Goal: Use online tool/utility: Utilize a website feature to perform a specific function

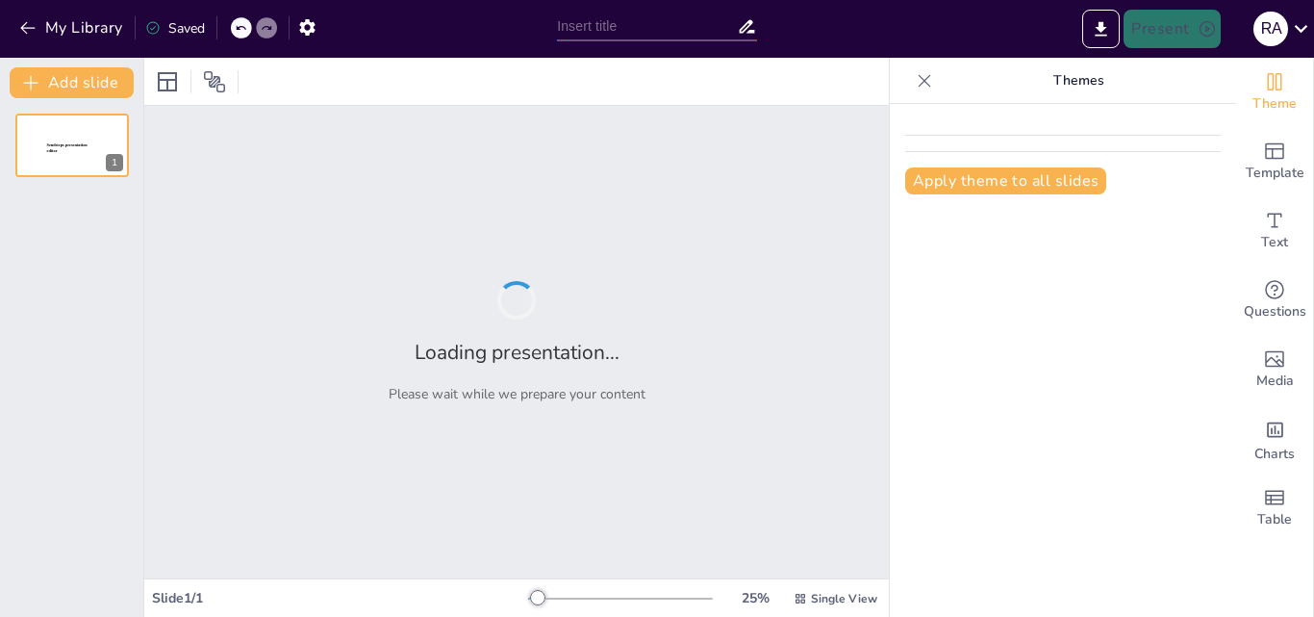
type input "difincicion y tipos de articulos cientificos"
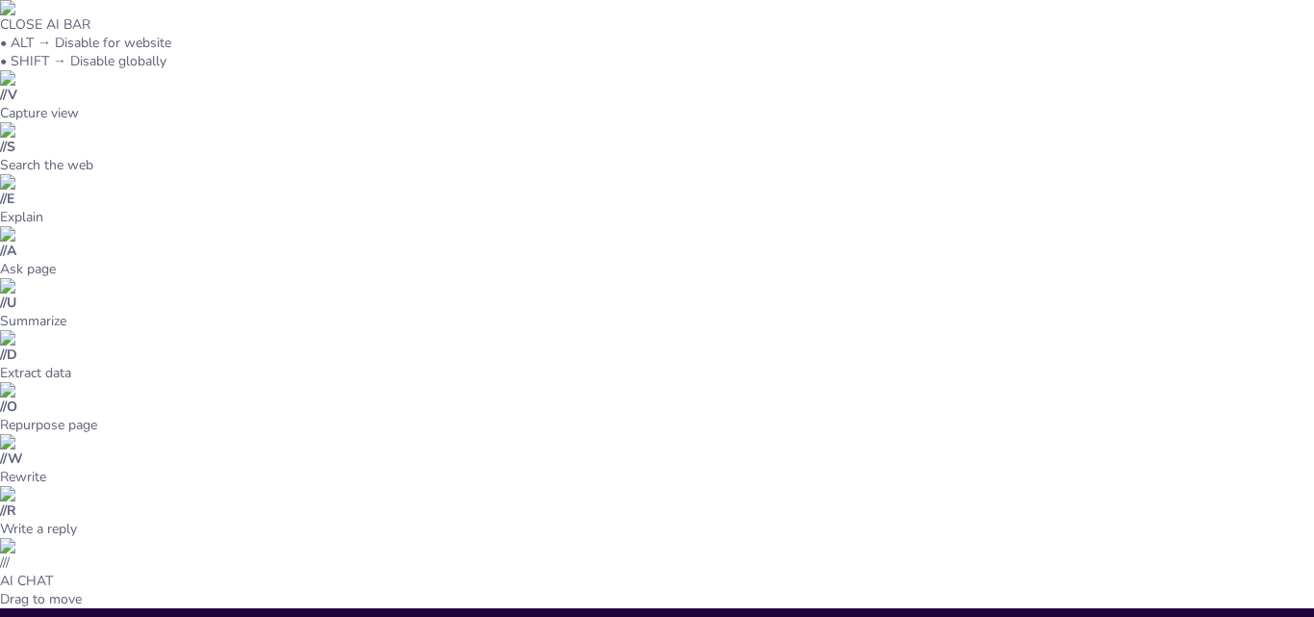
type textarea "Las secciones de un artículo científico son fundamentales para su estructura. C…"
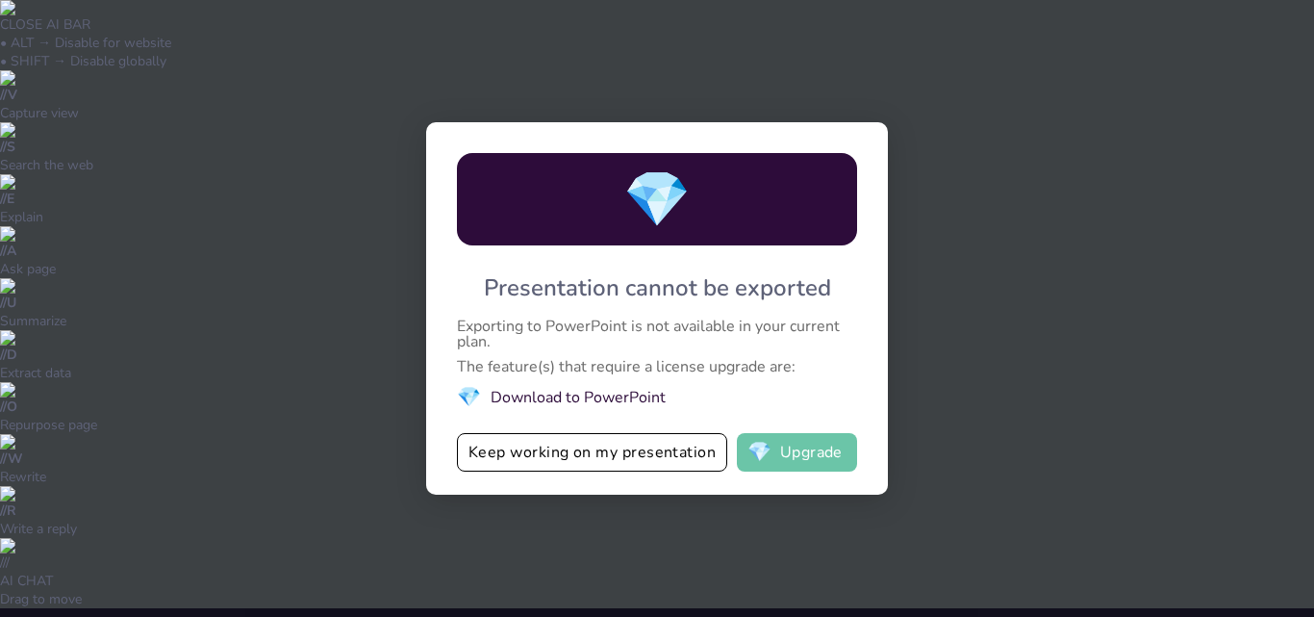
click at [797, 456] on button "💎 Upgrade" at bounding box center [797, 452] width 120 height 38
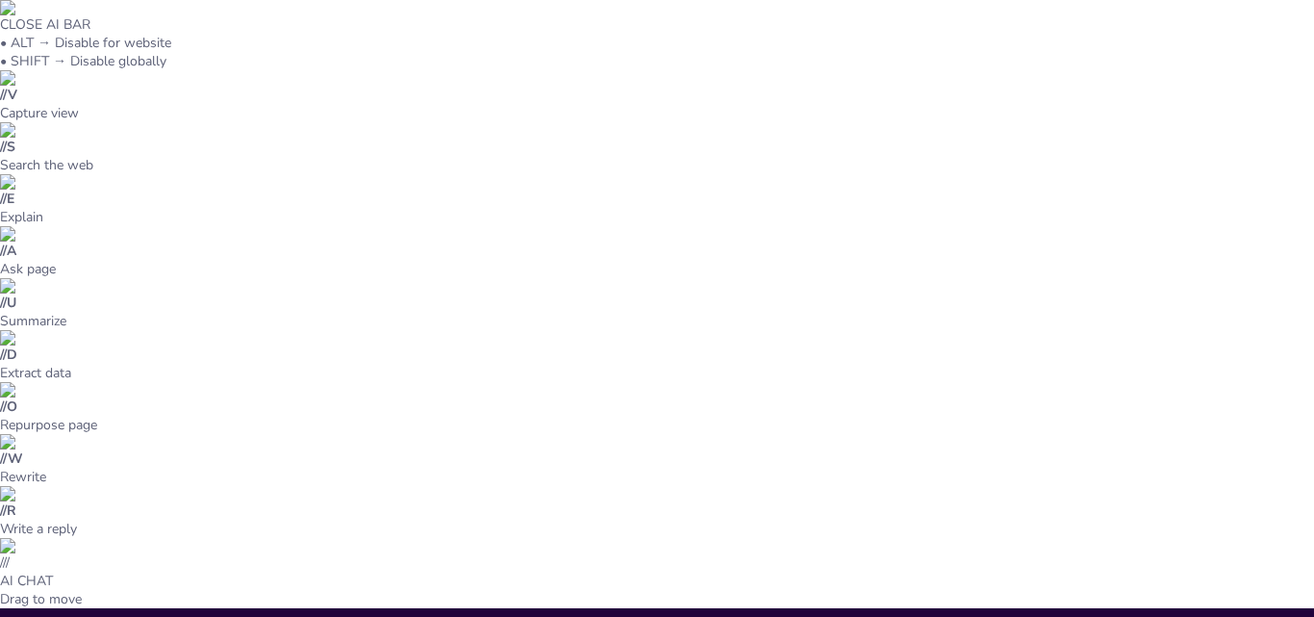
type textarea "Es importante entender que un artículo científico no es solo un informe de inve…"
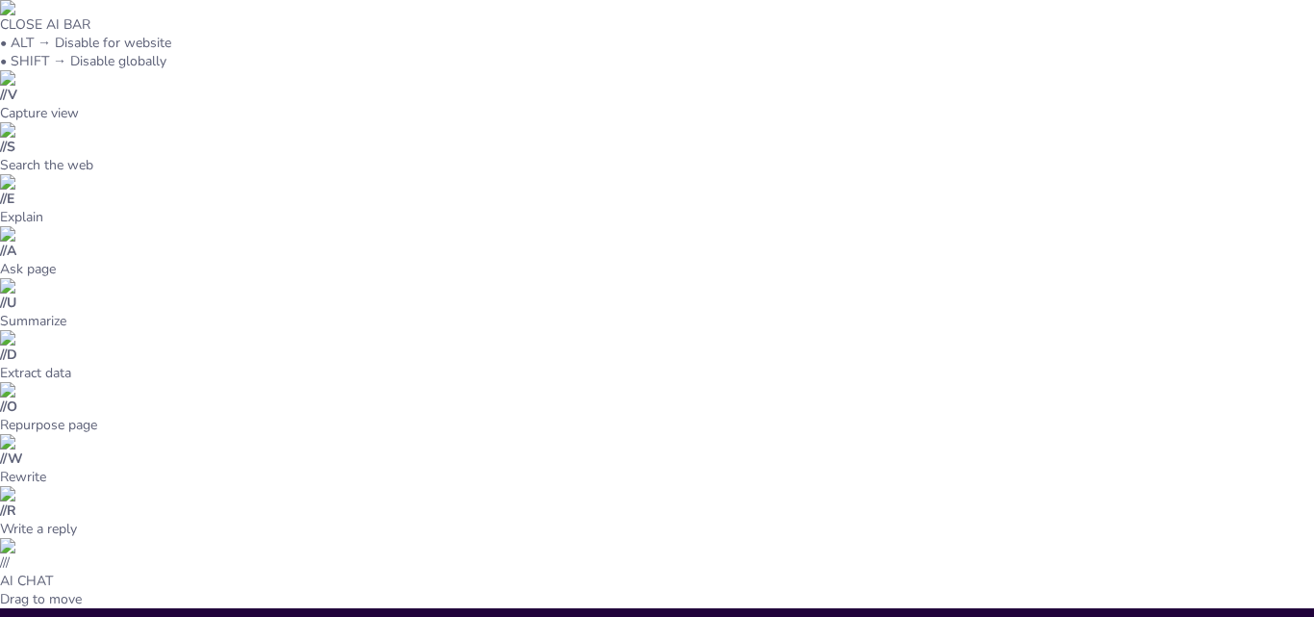
type textarea "La originalidad es un criterio clave para los artículos de investigación. Estos…"
